Goal: Information Seeking & Learning: Learn about a topic

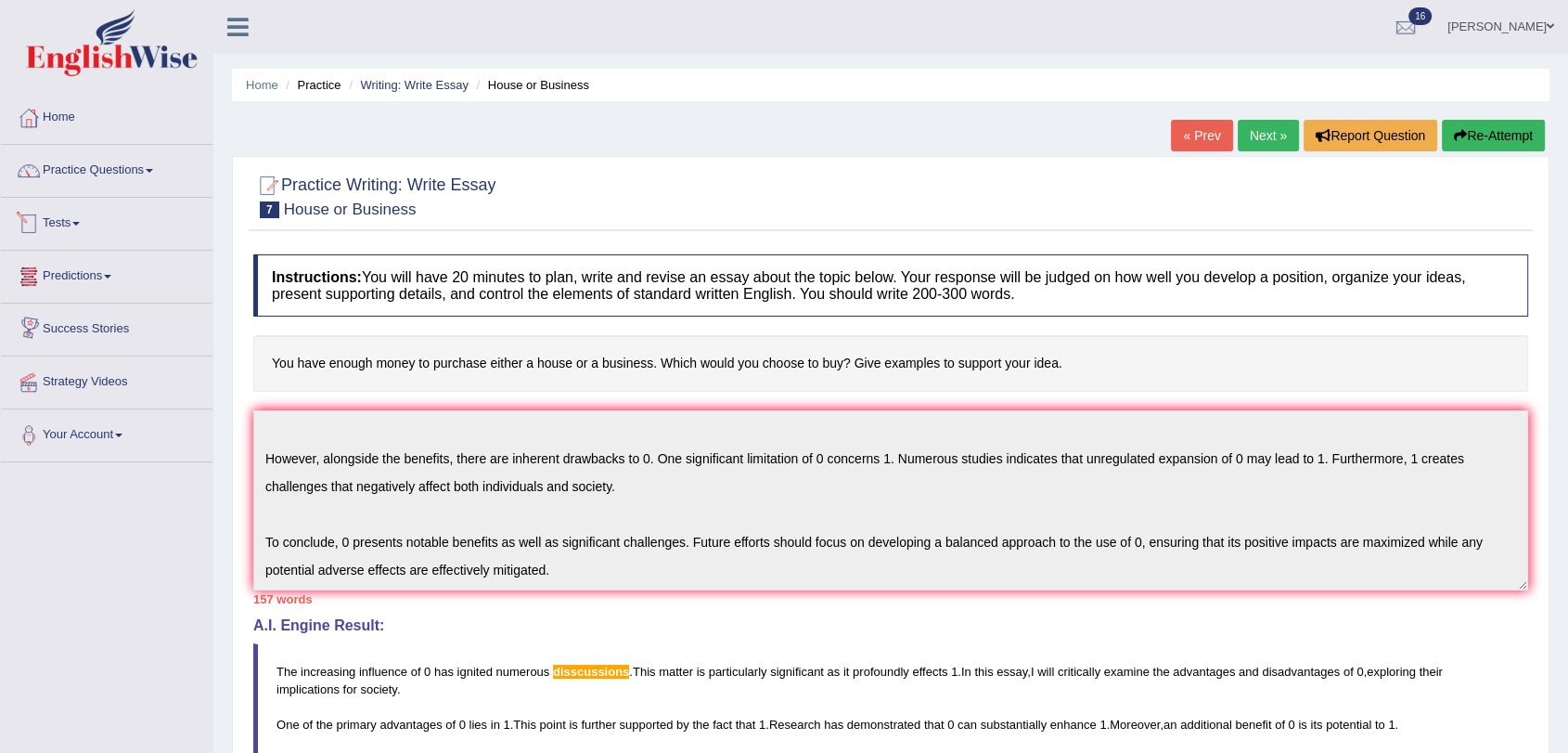
click at [59, 226] on link "Tests" at bounding box center [107, 221] width 212 height 47
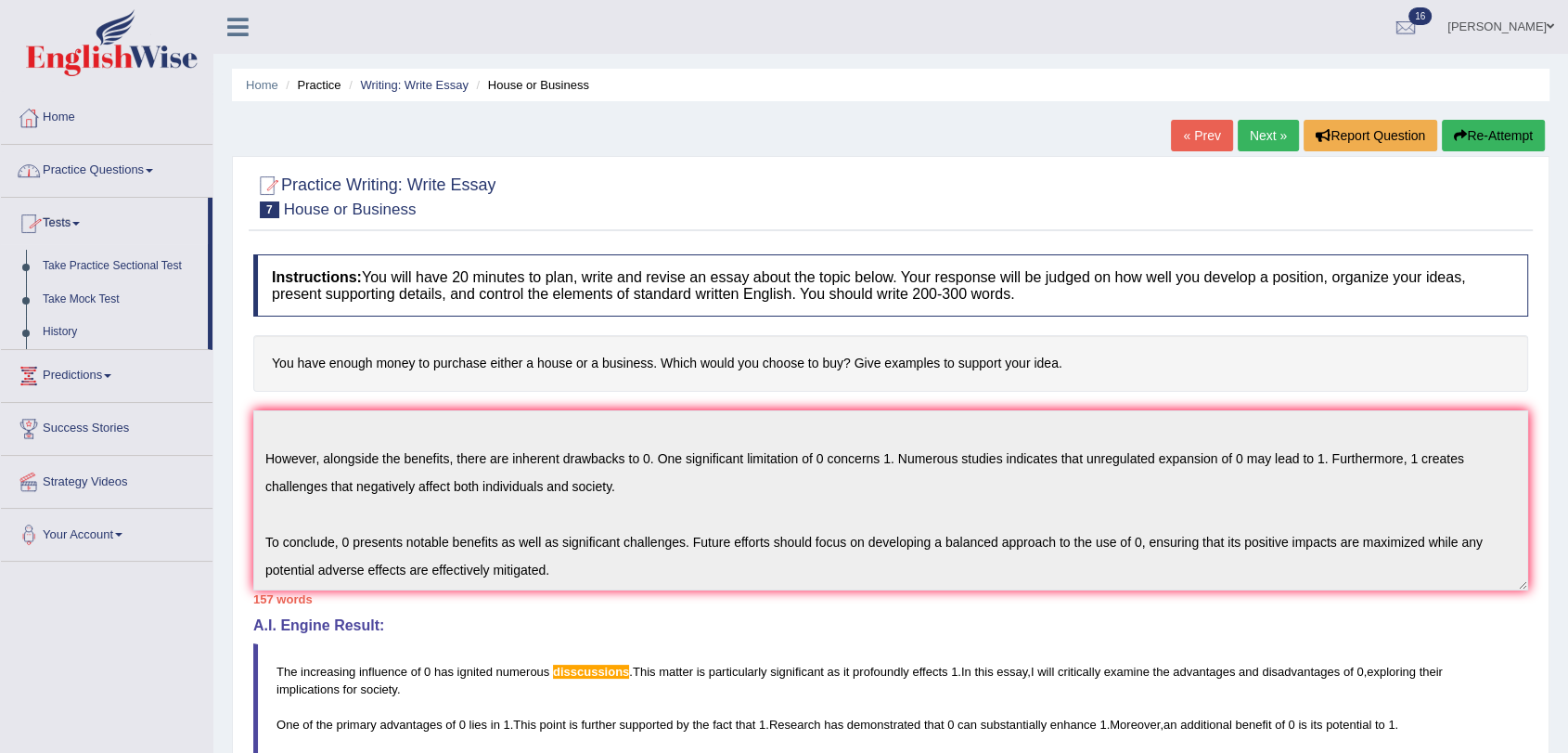
click at [60, 170] on link "Practice Questions" at bounding box center [107, 167] width 212 height 47
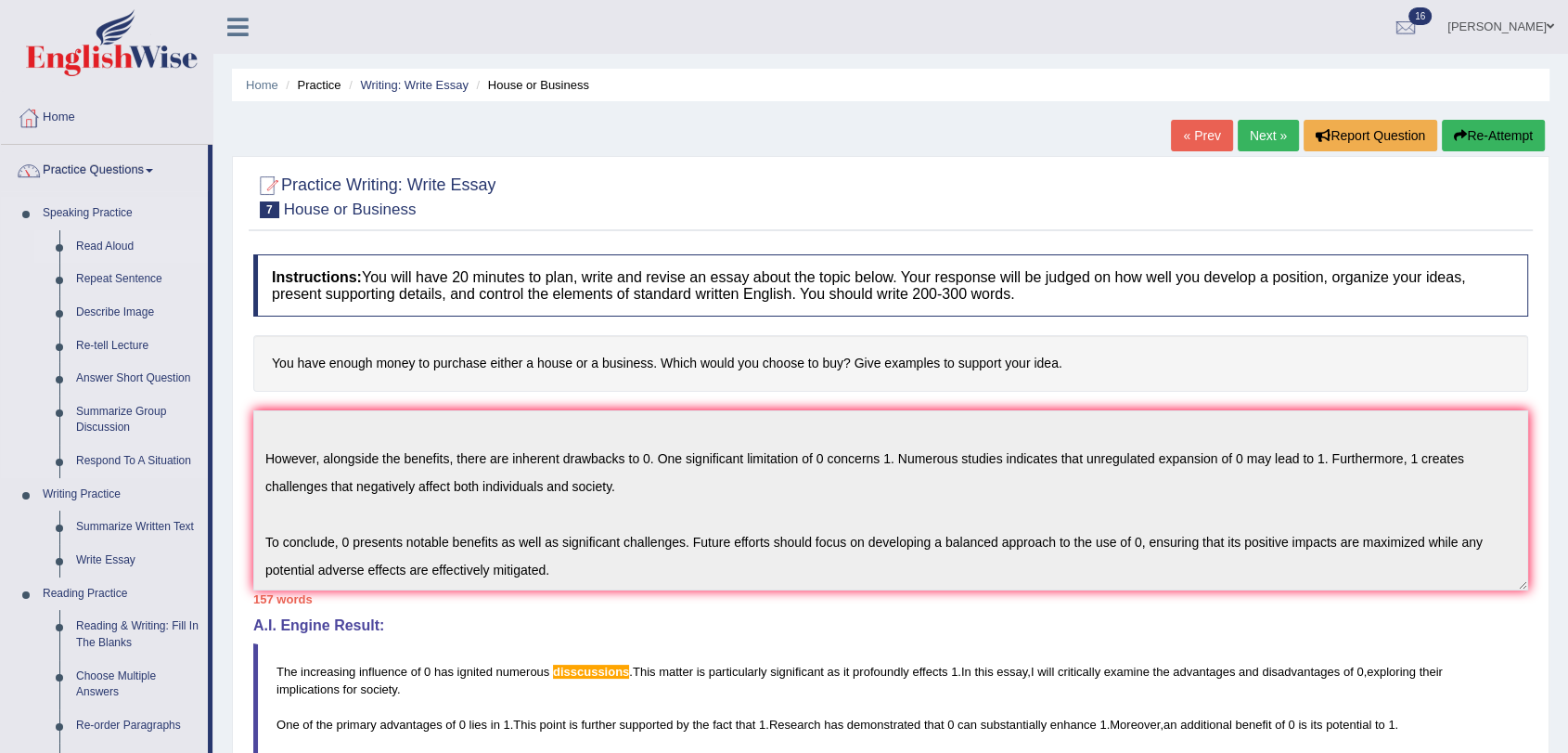
click at [86, 238] on link "Read Aloud" at bounding box center [137, 247] width 140 height 34
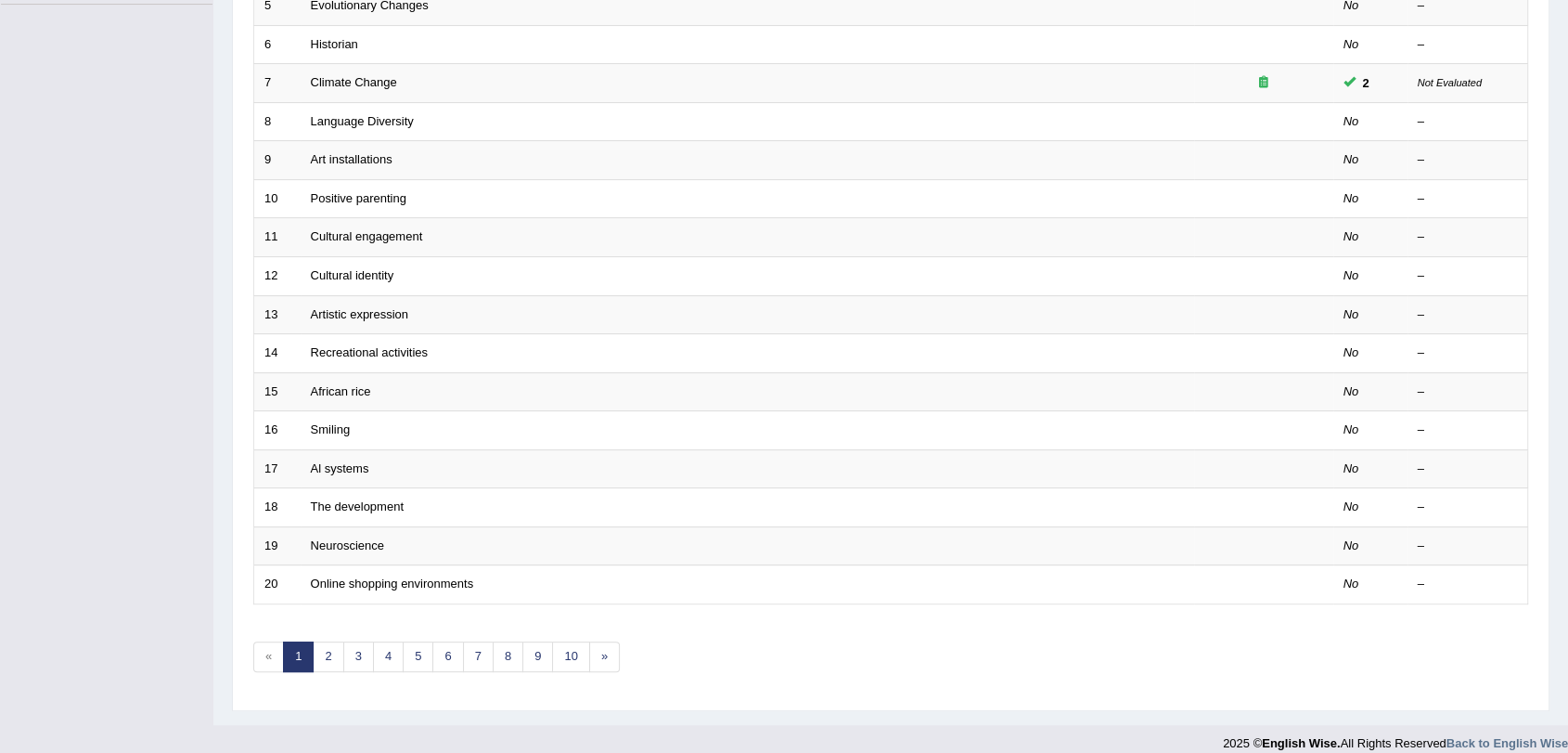
scroll to position [458, 0]
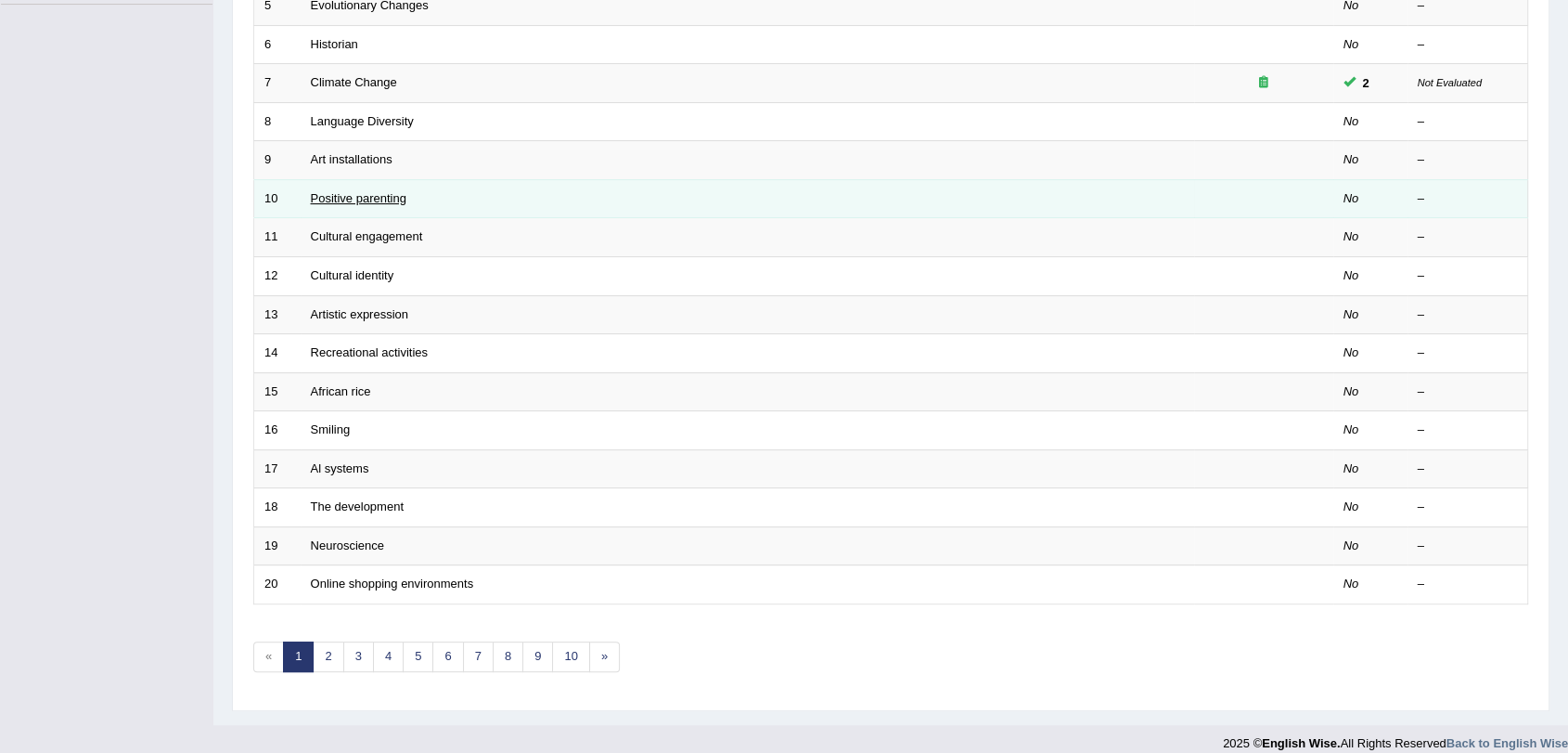
click at [373, 198] on link "Positive parenting" at bounding box center [358, 198] width 96 height 14
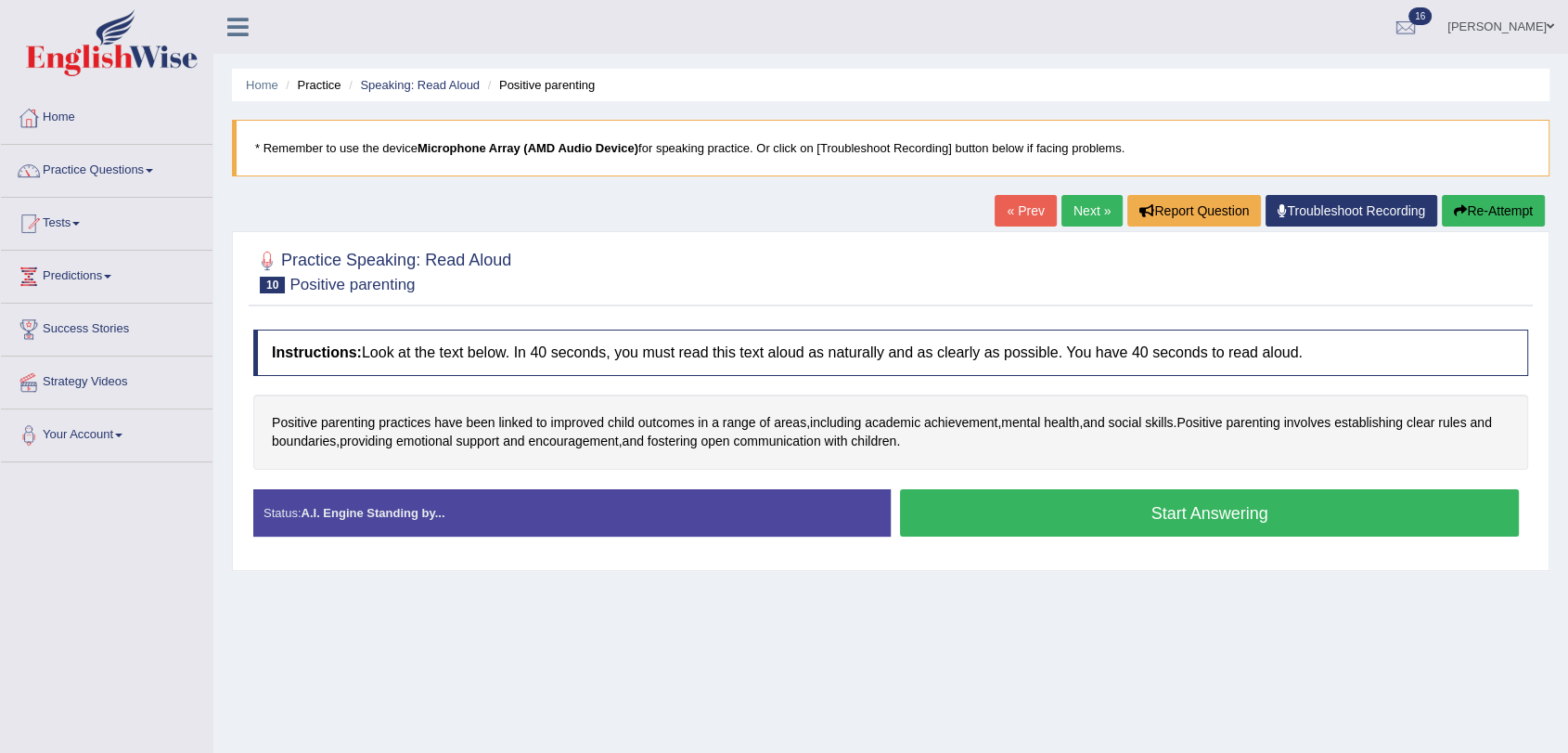
click at [1492, 203] on button "Re-Attempt" at bounding box center [1492, 211] width 103 height 32
click at [1077, 200] on link "Next »" at bounding box center [1092, 211] width 62 height 32
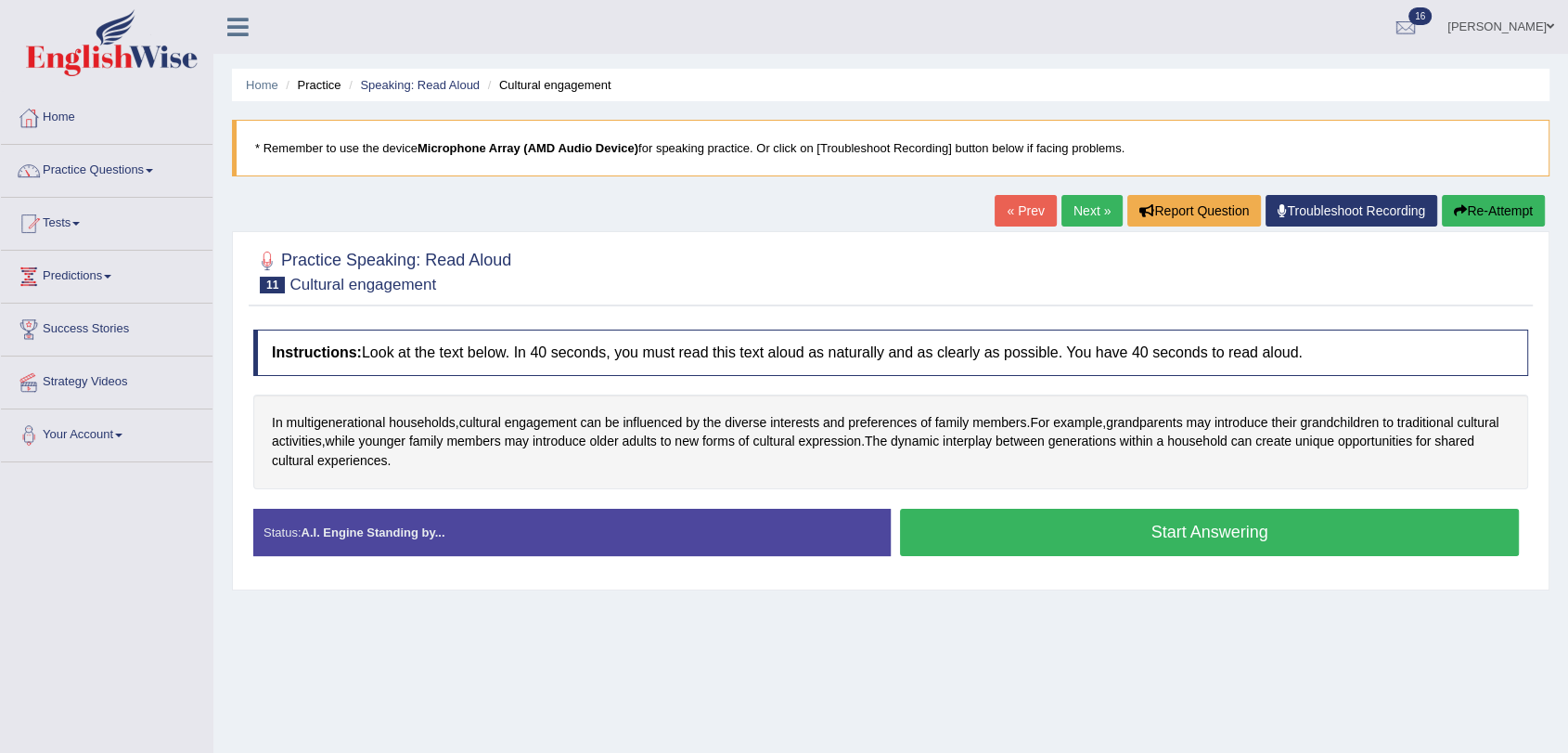
click at [1080, 208] on link "Next »" at bounding box center [1092, 211] width 62 height 32
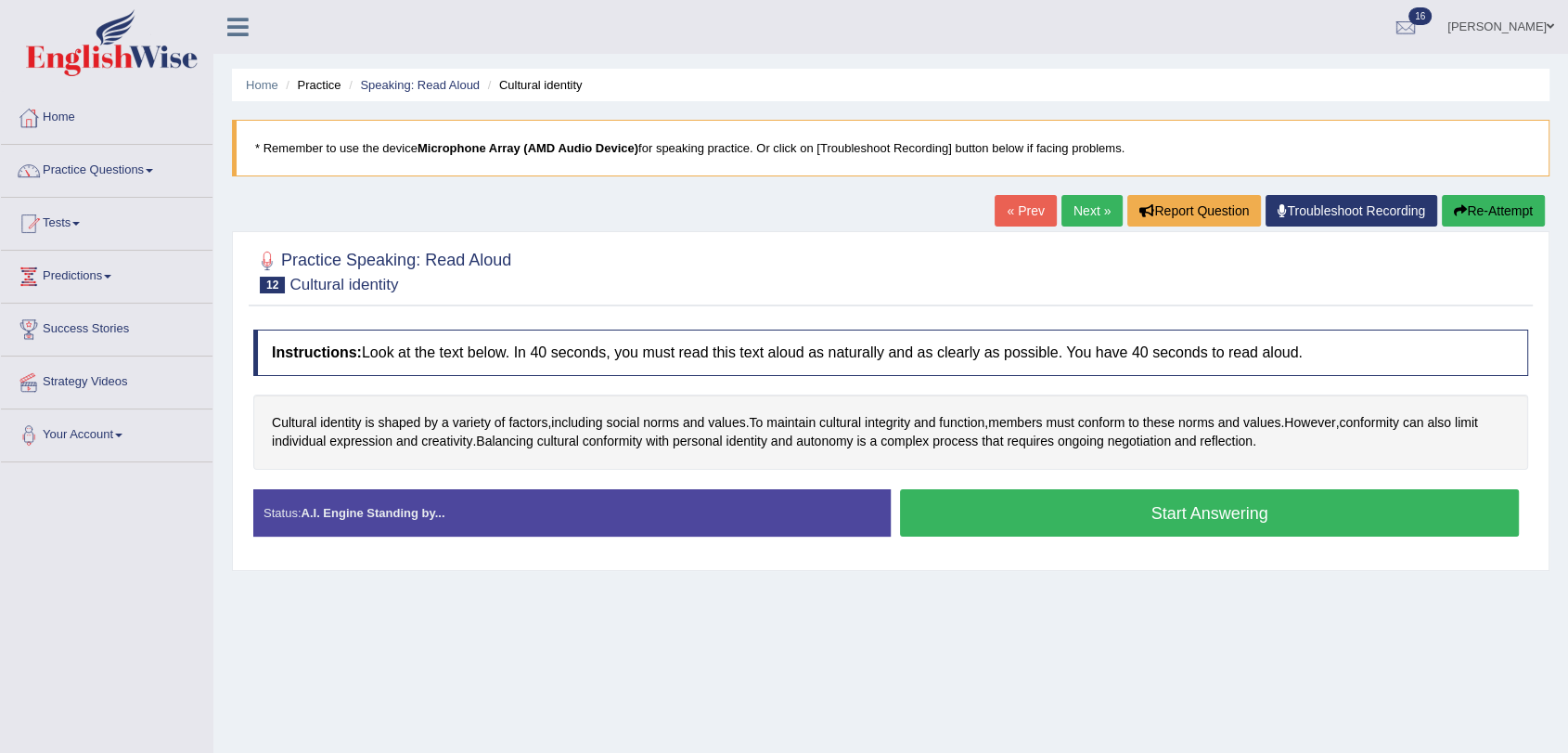
click at [1084, 212] on link "Next »" at bounding box center [1092, 211] width 62 height 32
click at [83, 177] on link "Practice Questions" at bounding box center [107, 167] width 212 height 47
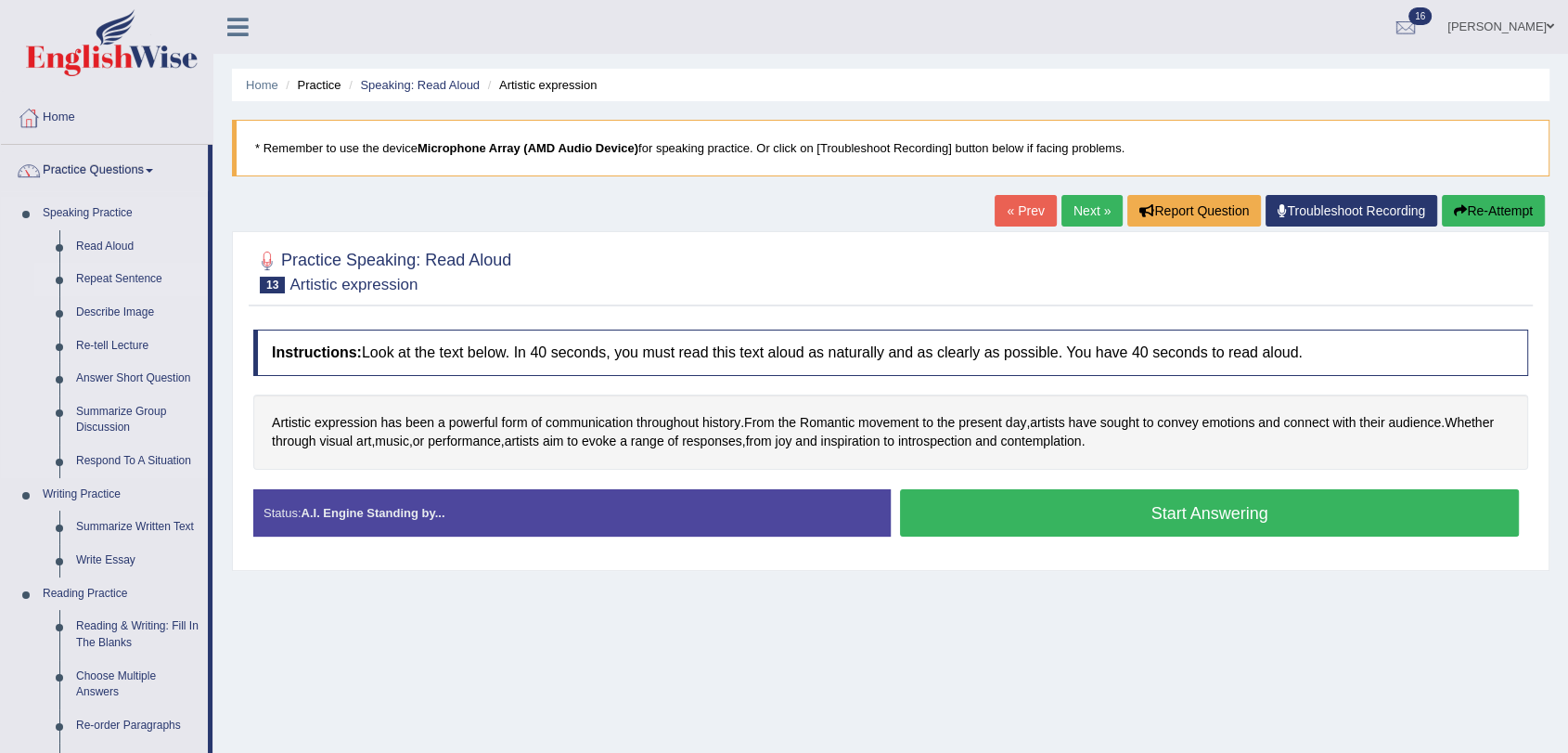
click at [109, 271] on link "Repeat Sentence" at bounding box center [137, 280] width 140 height 34
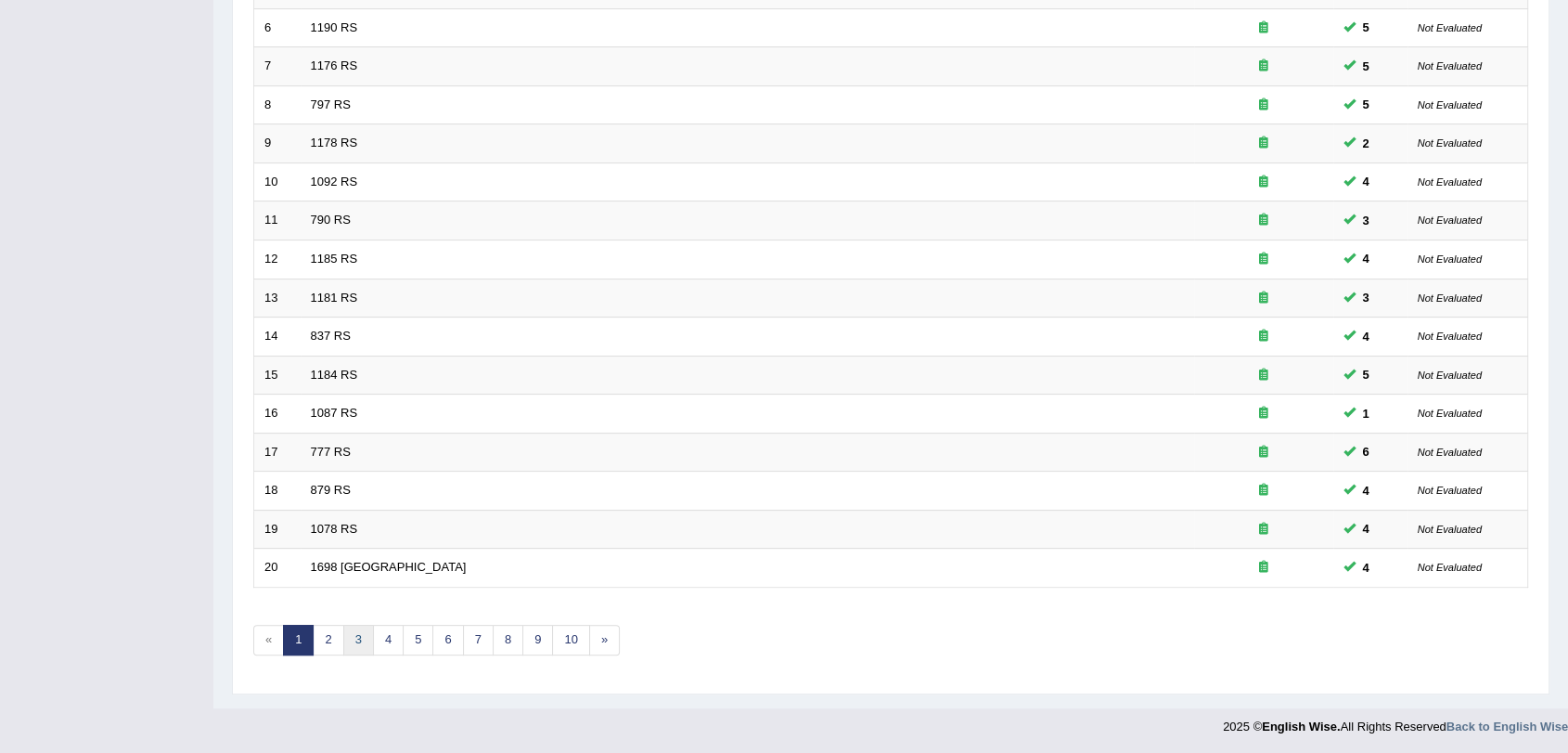
click at [358, 648] on link "3" at bounding box center [358, 639] width 31 height 31
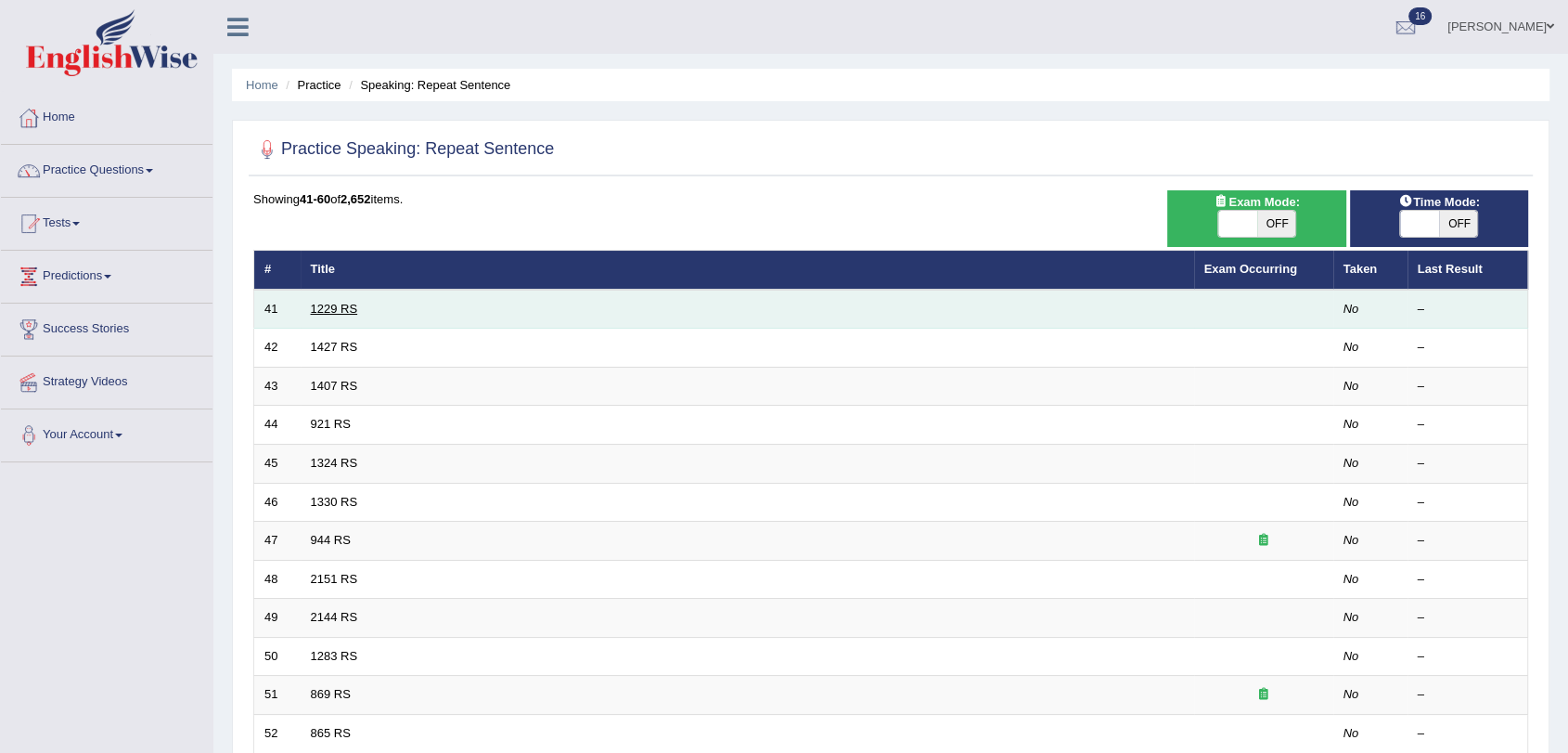
click at [349, 302] on link "1229 RS" at bounding box center [335, 309] width 48 height 14
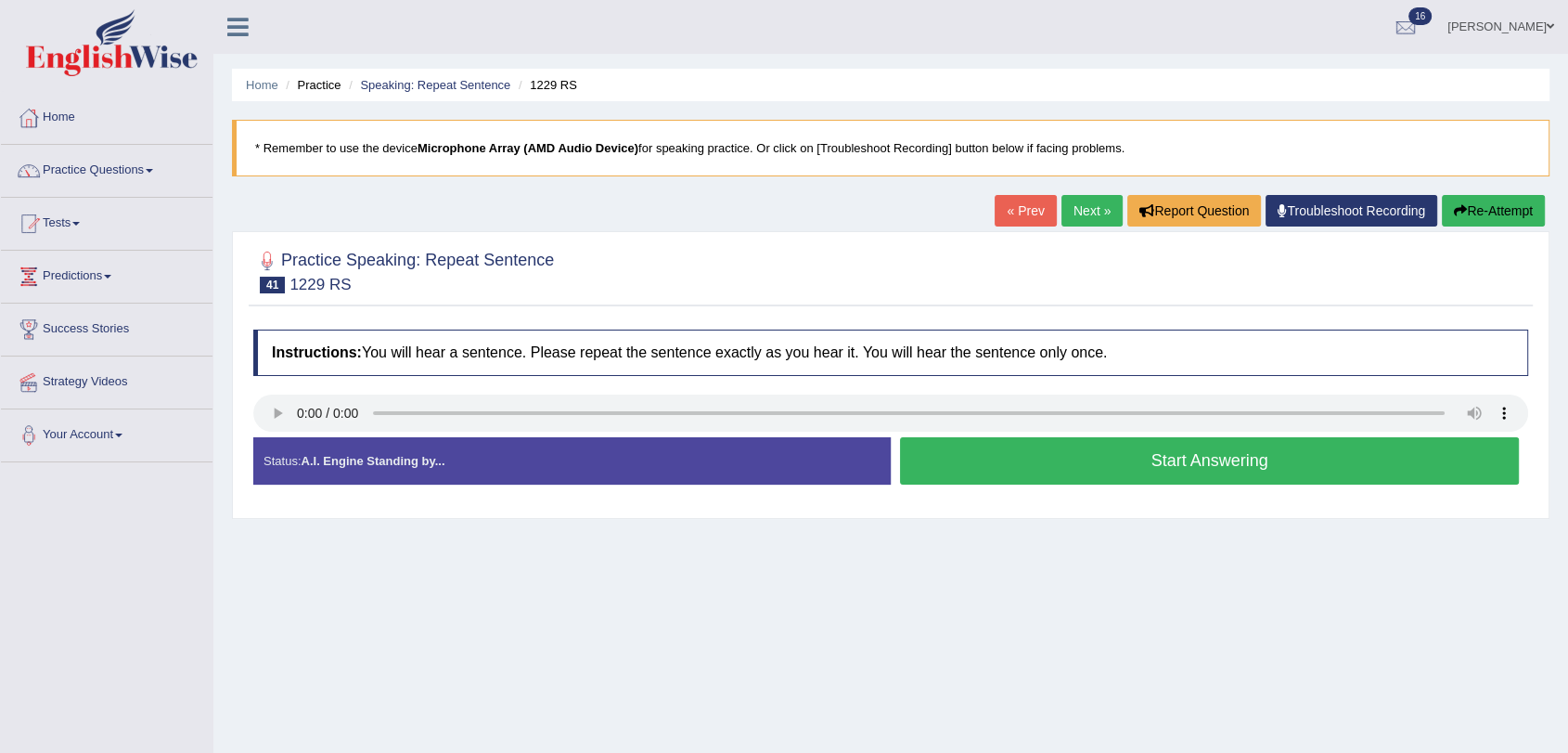
click at [1014, 449] on button "Start Answering" at bounding box center [1210, 461] width 619 height 48
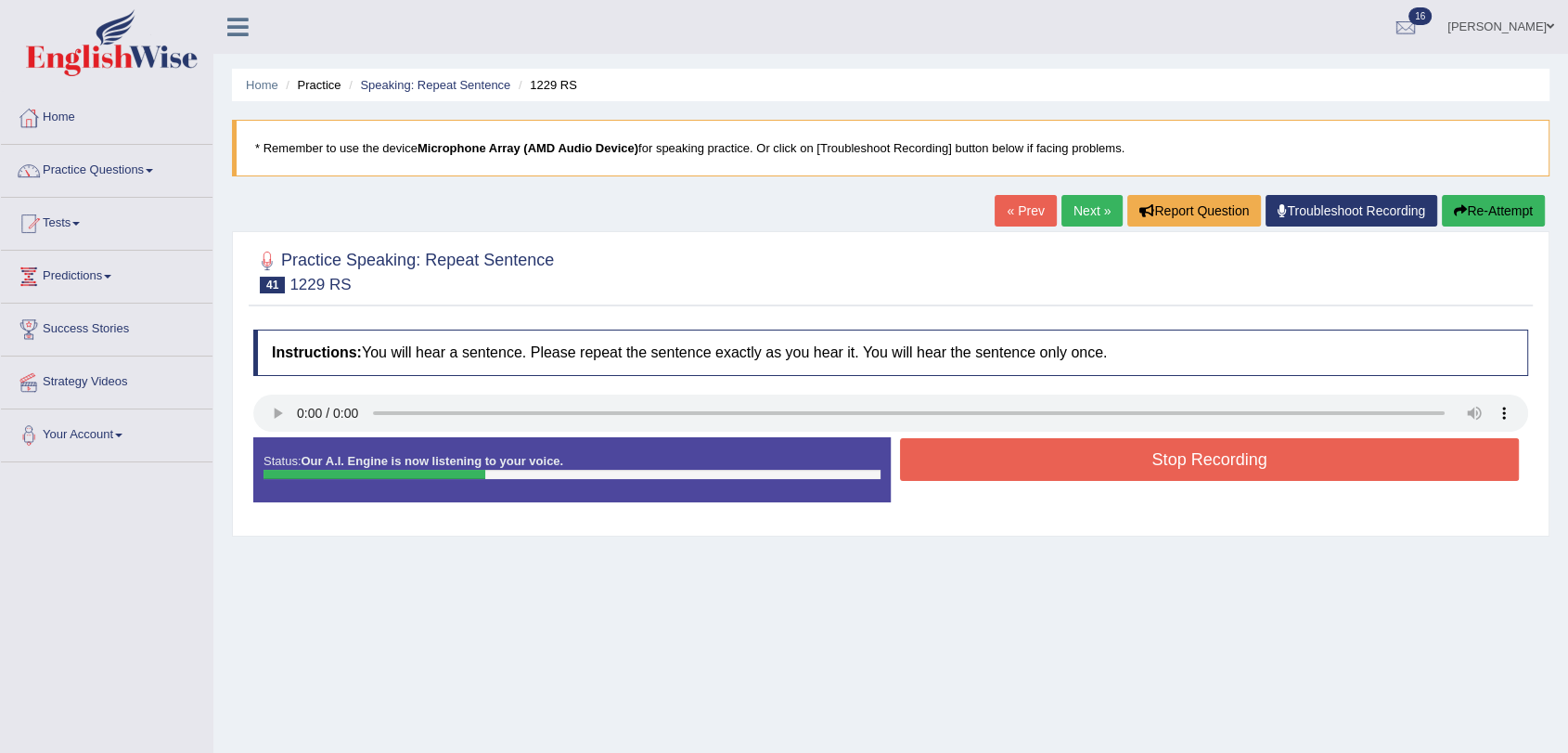
click at [1510, 212] on button "Re-Attempt" at bounding box center [1492, 211] width 103 height 32
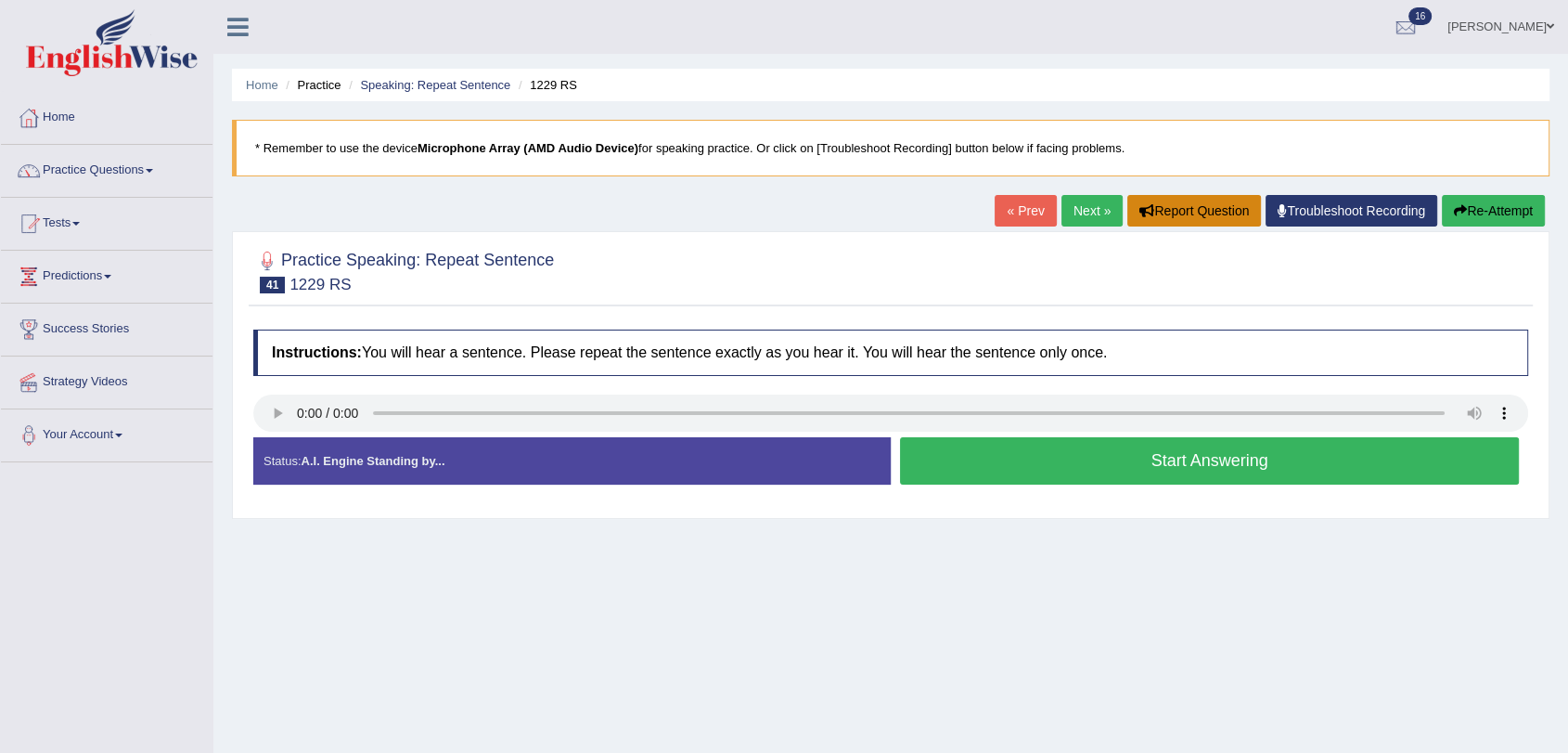
click at [1232, 213] on button "Report Question" at bounding box center [1195, 211] width 133 height 32
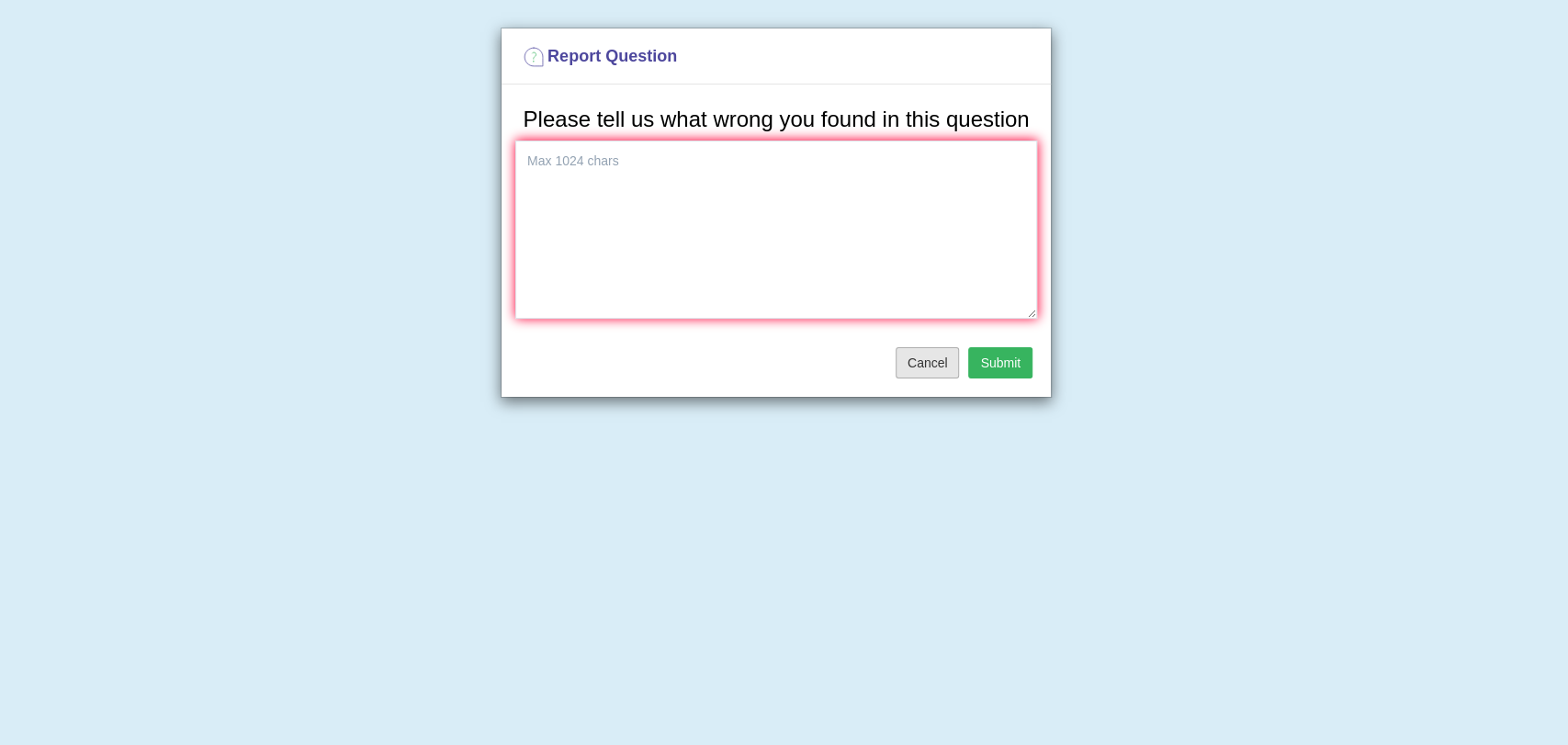
click at [939, 366] on button "Cancel" at bounding box center [927, 363] width 64 height 32
